Goal: Task Accomplishment & Management: Use online tool/utility

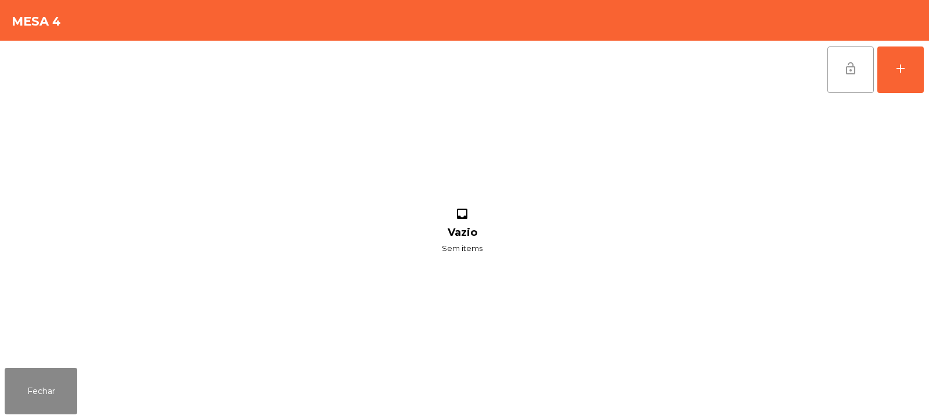
click at [850, 62] on span "lock_open" at bounding box center [851, 69] width 14 height 14
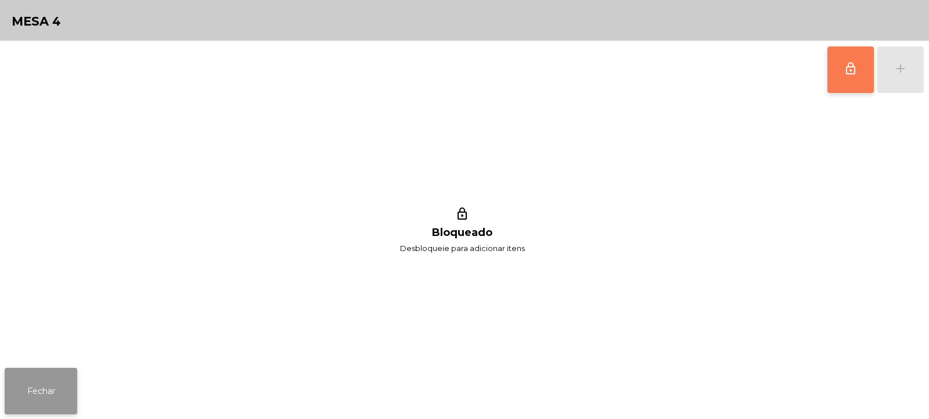
click at [50, 408] on button "Fechar" at bounding box center [41, 391] width 73 height 46
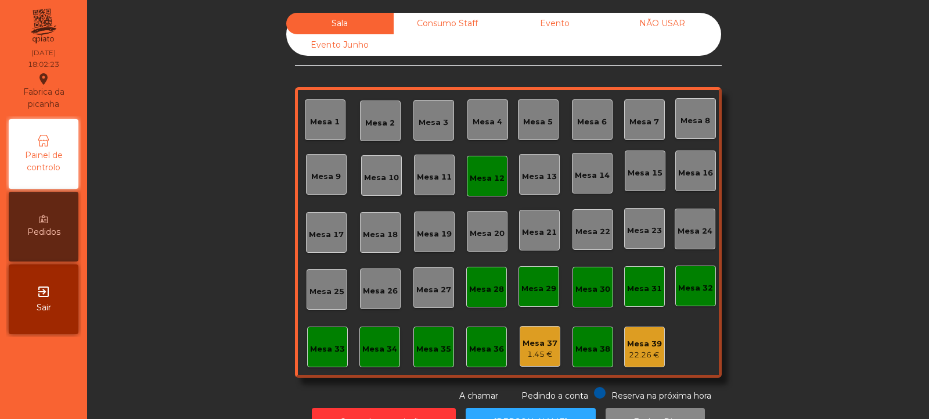
click at [483, 175] on div "Mesa 12" at bounding box center [487, 179] width 35 height 12
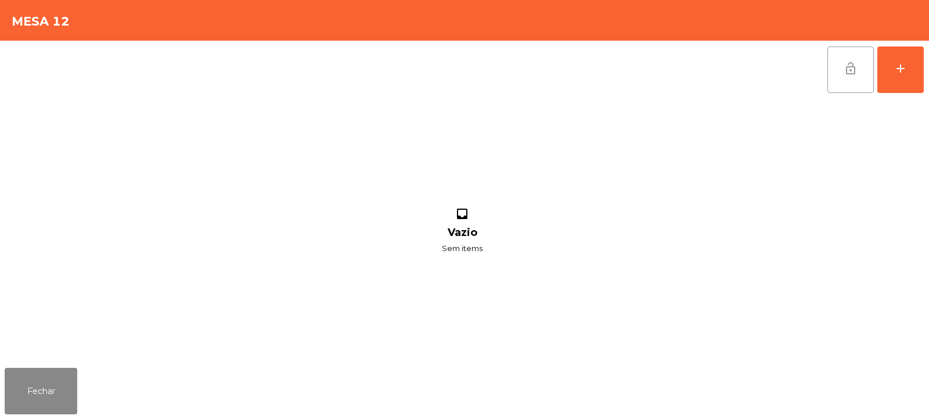
click at [852, 72] on span "lock_open" at bounding box center [851, 69] width 14 height 14
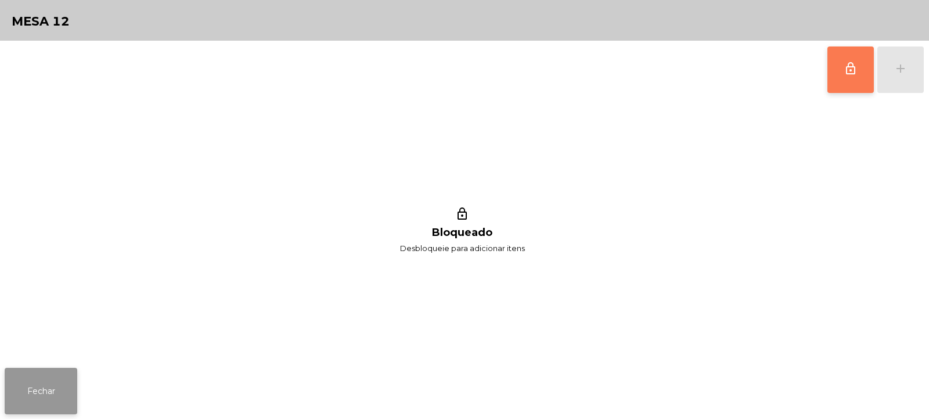
click at [44, 381] on button "Fechar" at bounding box center [41, 391] width 73 height 46
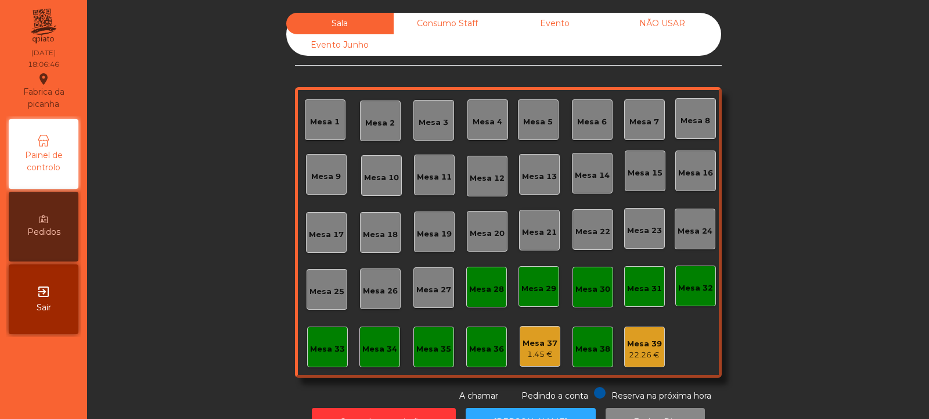
scroll to position [39, 0]
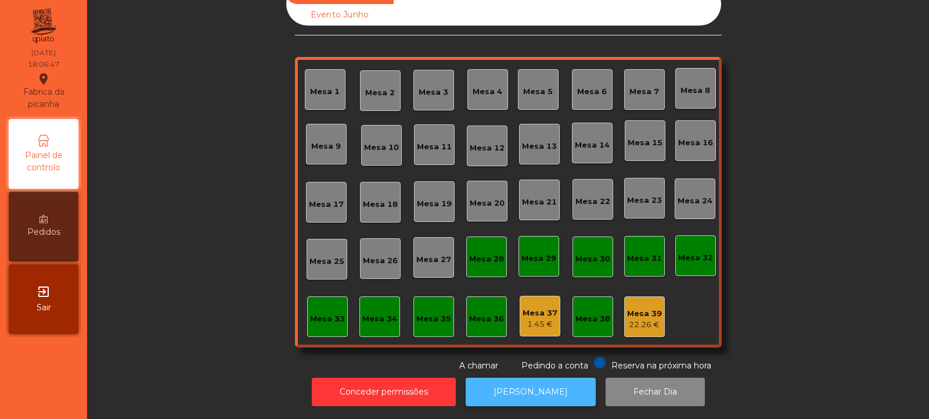
click at [545, 381] on button "[PERSON_NAME]" at bounding box center [531, 392] width 130 height 28
click at [644, 308] on div "Mesa 39" at bounding box center [644, 314] width 35 height 12
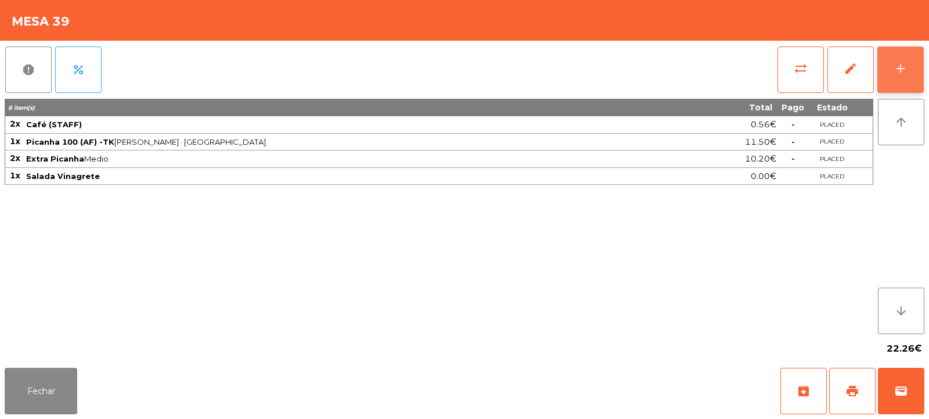
click at [908, 68] on button "add" at bounding box center [901, 69] width 46 height 46
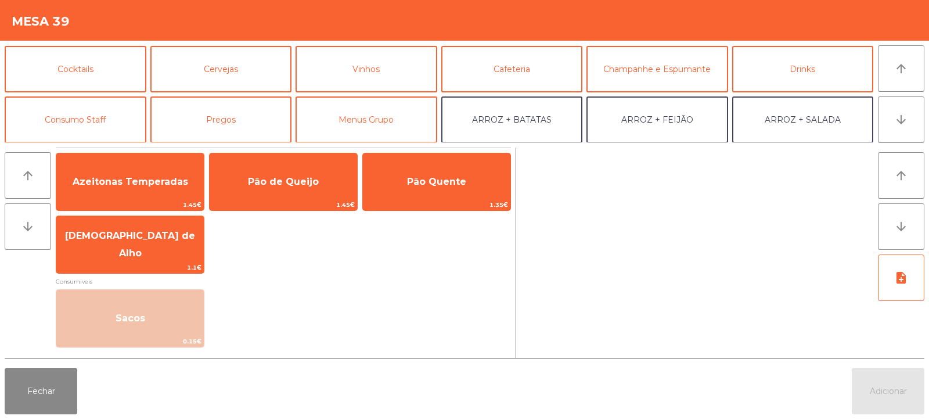
scroll to position [77, 0]
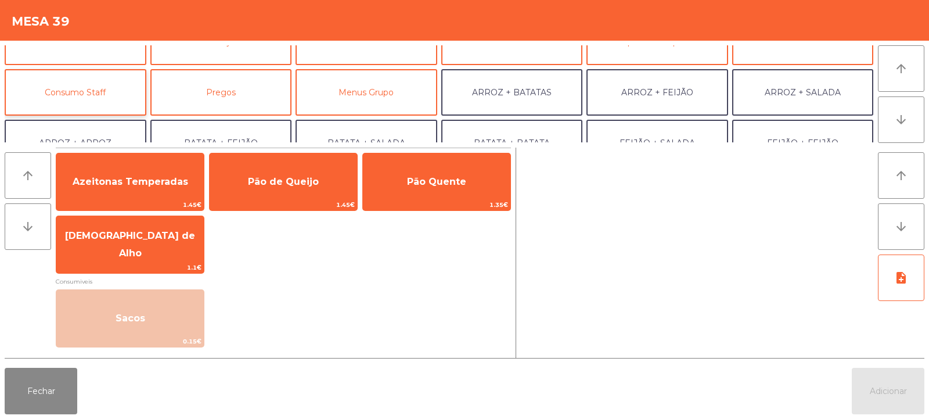
click at [113, 88] on button "Consumo Staff" at bounding box center [76, 92] width 142 height 46
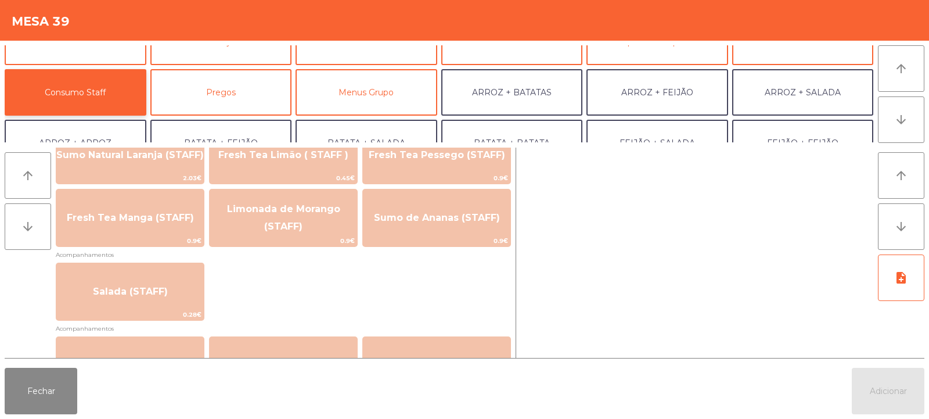
scroll to position [394, 0]
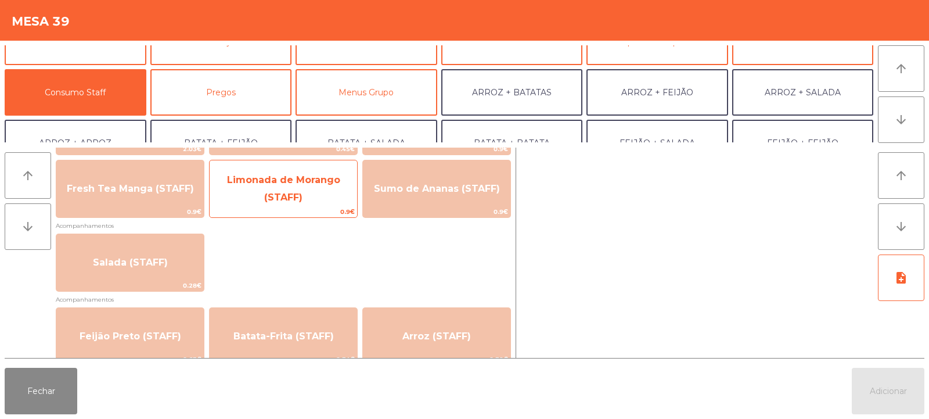
click at [331, 199] on span "Limonada de Morango (STAFF)" at bounding box center [284, 188] width 148 height 49
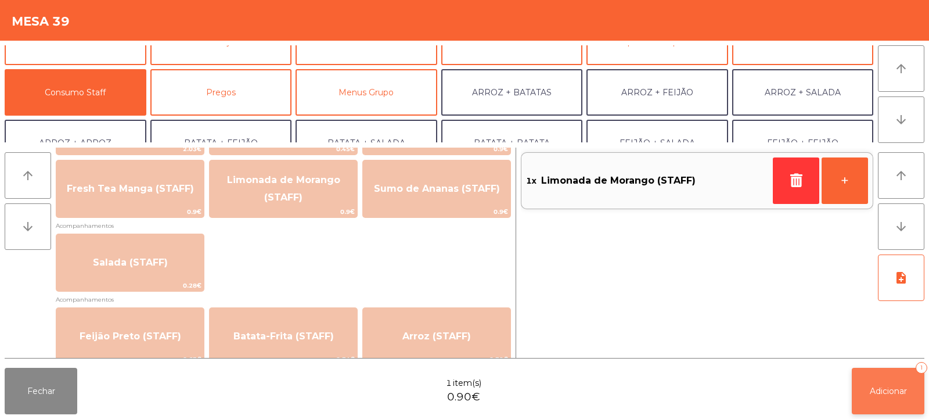
click at [883, 394] on span "Adicionar" at bounding box center [888, 391] width 37 height 10
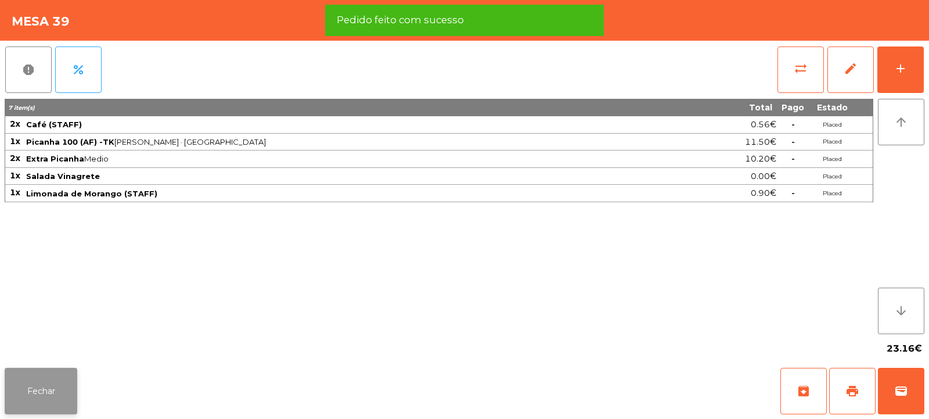
click at [50, 392] on button "Fechar" at bounding box center [41, 391] width 73 height 46
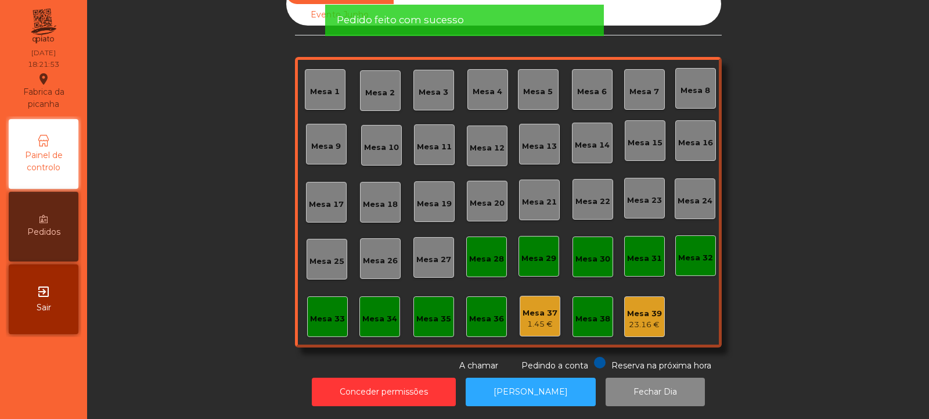
scroll to position [0, 0]
